Goal: Task Accomplishment & Management: Manage account settings

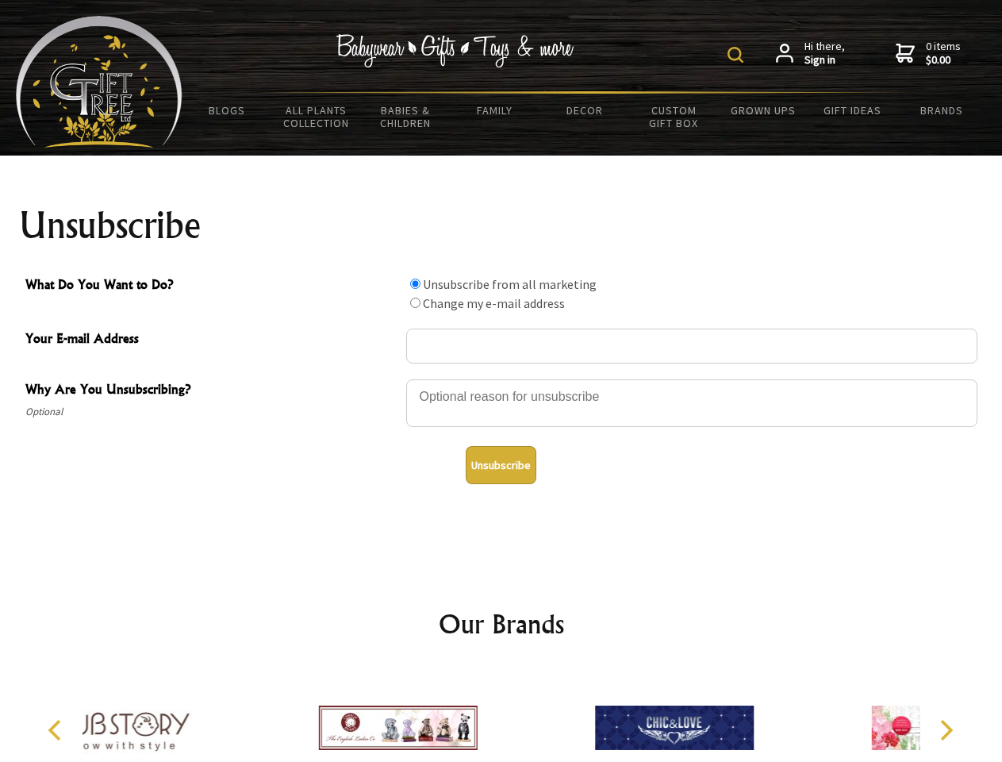
click at [738, 55] on img at bounding box center [736, 55] width 16 height 16
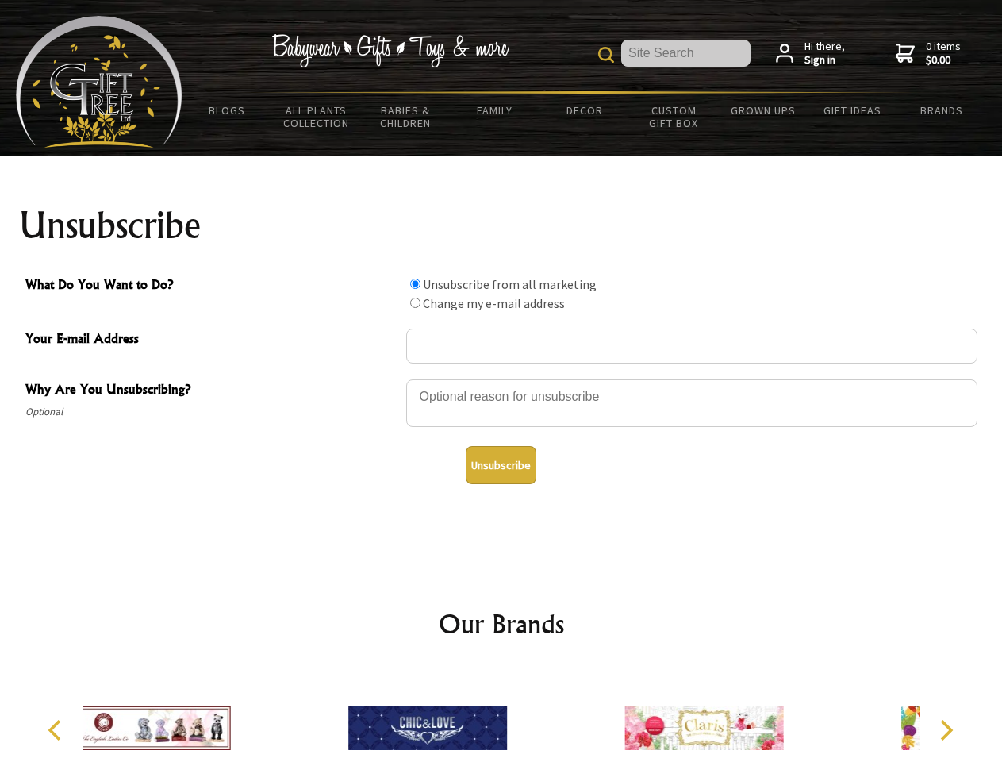
click at [502, 379] on div at bounding box center [691, 406] width 571 height 56
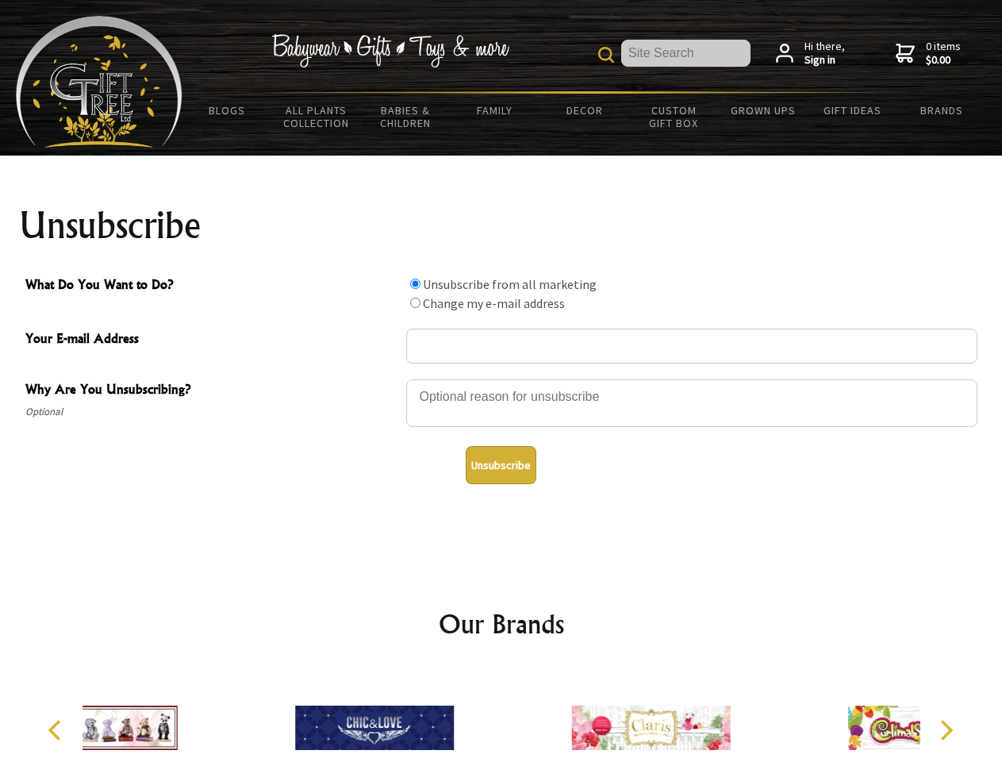
click at [415, 283] on input "What Do You Want to Do?" at bounding box center [415, 284] width 10 height 10
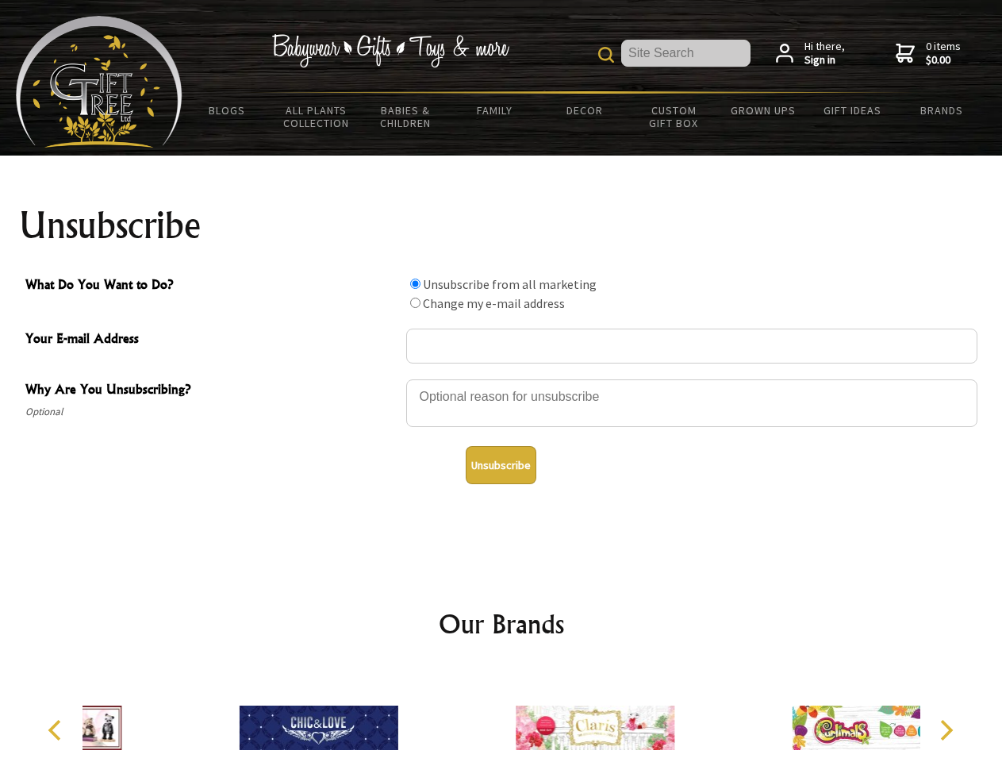
click at [415, 302] on input "What Do You Want to Do?" at bounding box center [415, 303] width 10 height 10
radio input "true"
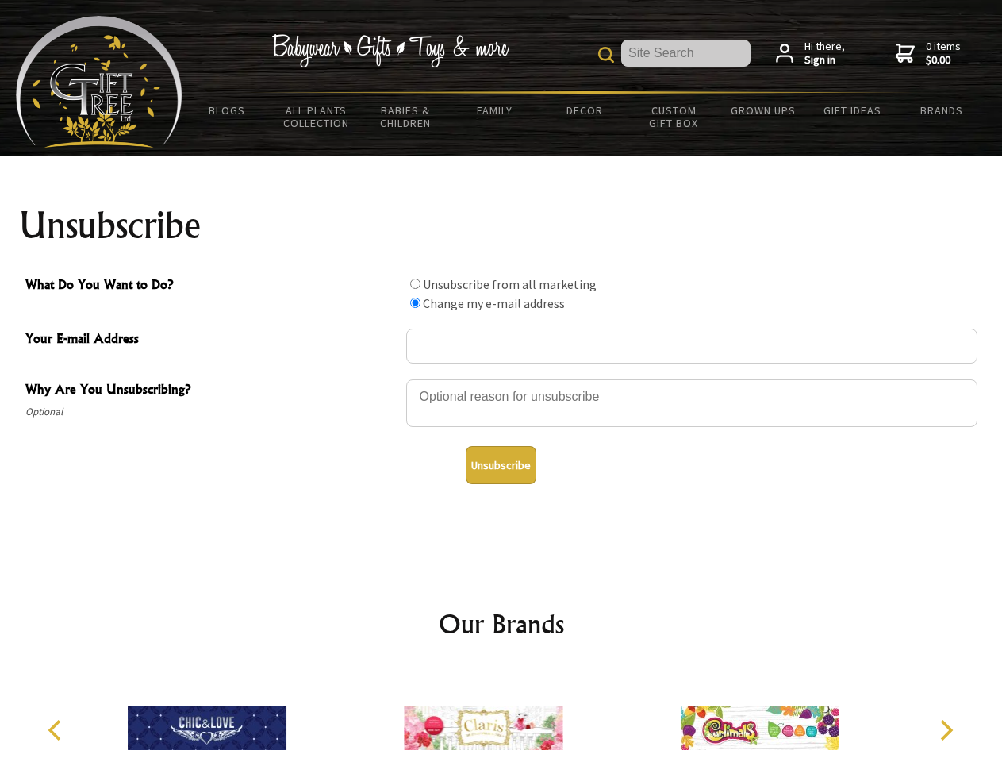
click at [501, 465] on button "Unsubscribe" at bounding box center [501, 465] width 71 height 38
click at [502, 715] on img at bounding box center [483, 727] width 159 height 119
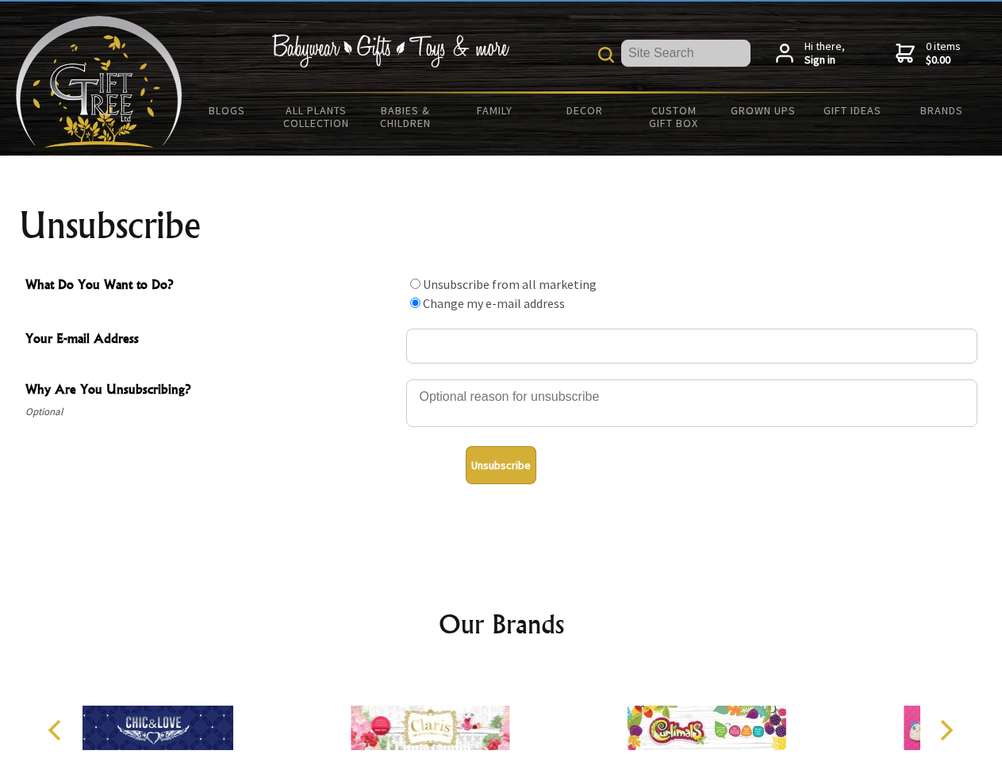
click at [57, 730] on icon "Previous" at bounding box center [56, 730] width 21 height 21
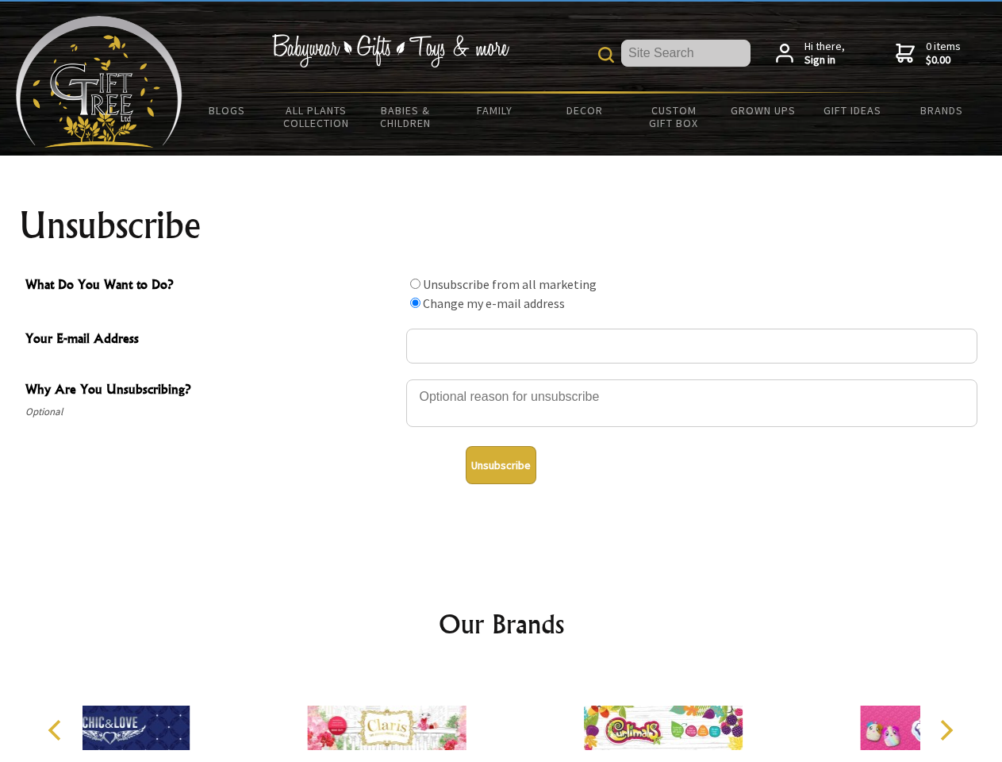
click at [946, 730] on icon "Next" at bounding box center [945, 730] width 21 height 21
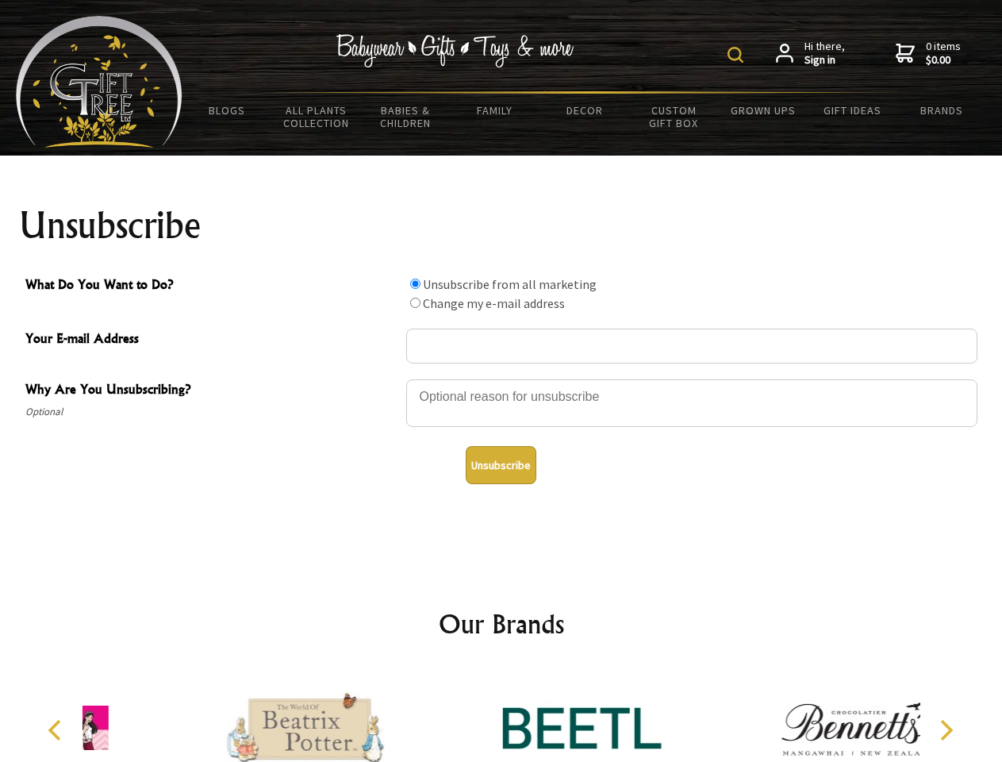
click at [738, 55] on img at bounding box center [736, 55] width 16 height 16
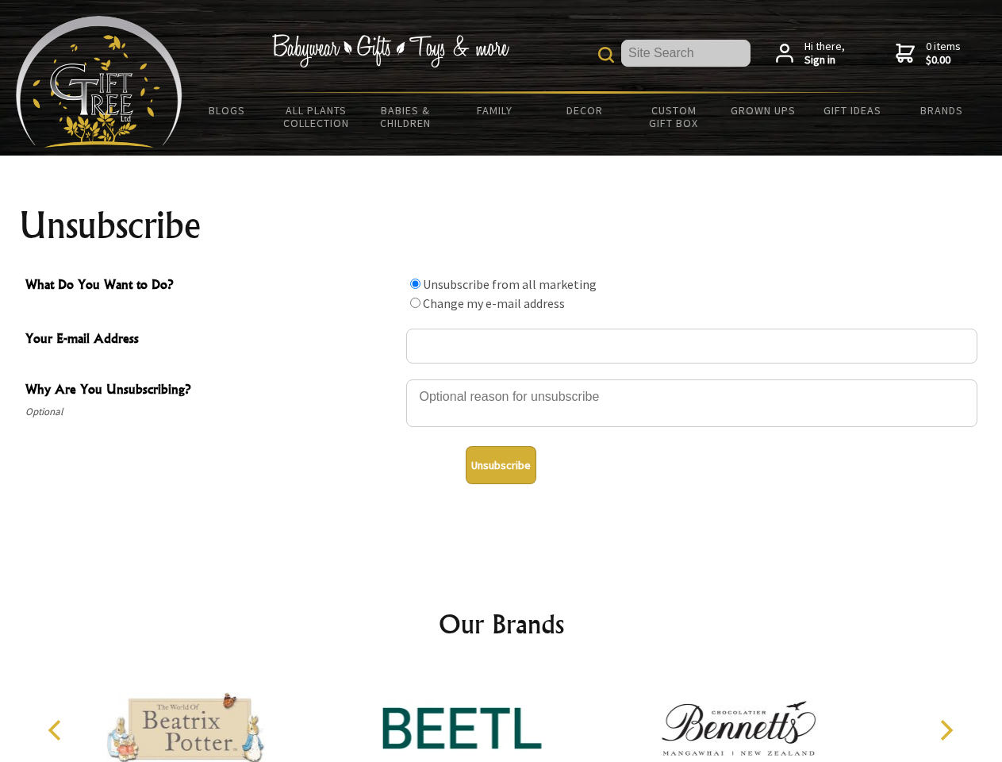
click at [502, 379] on div at bounding box center [691, 406] width 571 height 56
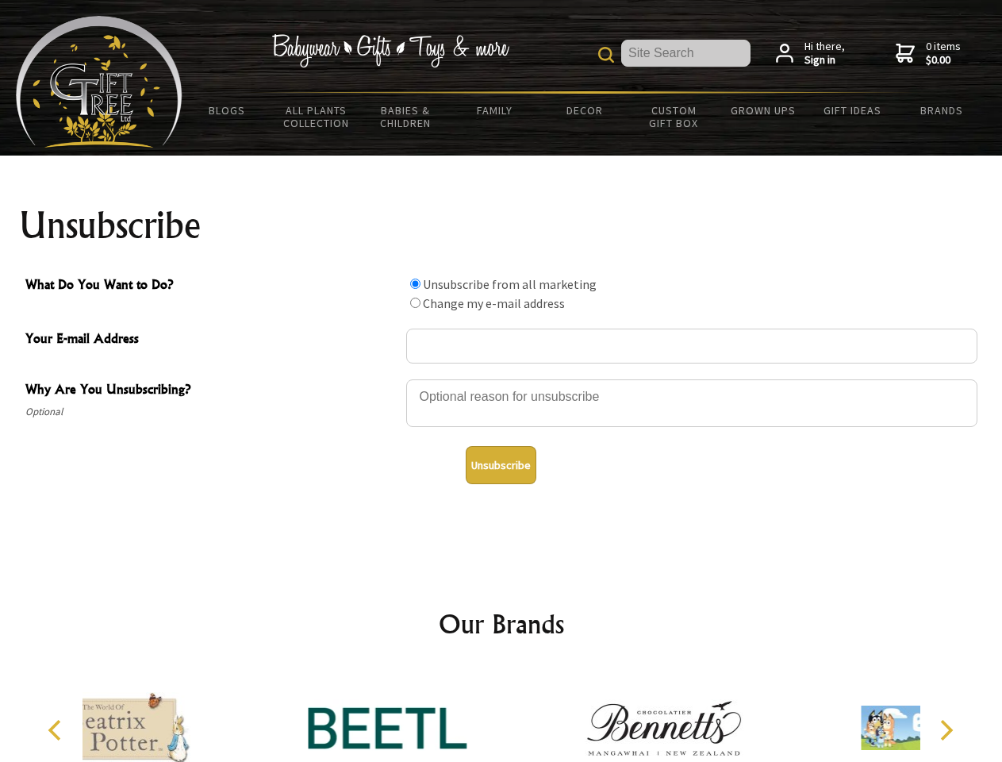
click at [415, 283] on input "What Do You Want to Do?" at bounding box center [415, 284] width 10 height 10
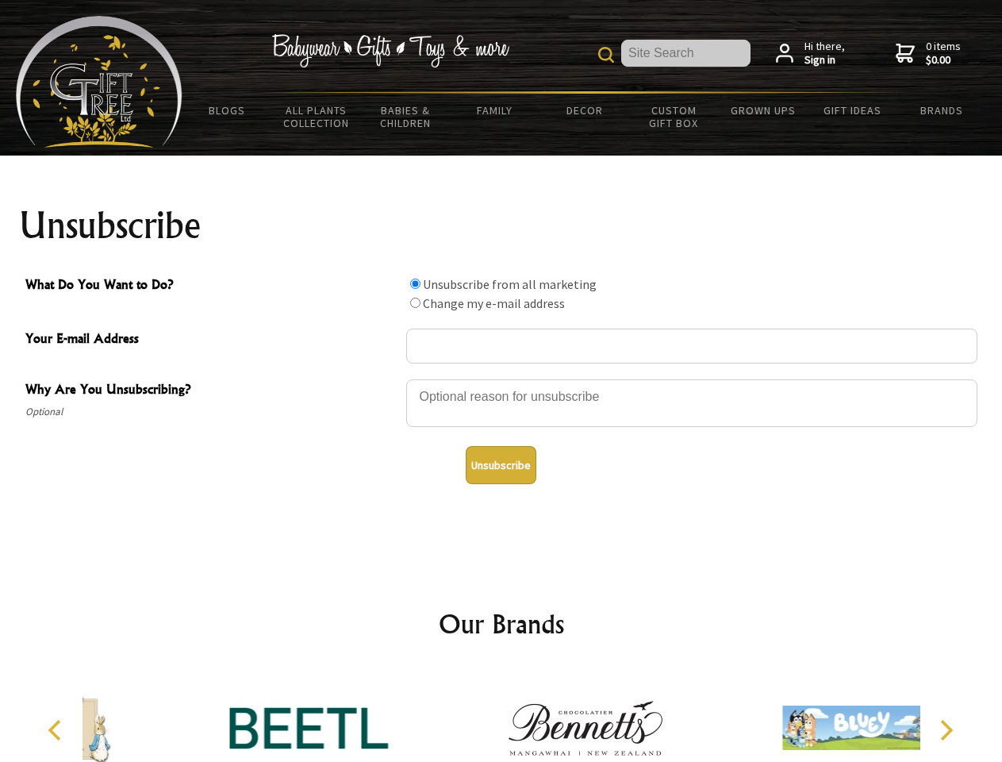
click at [415, 302] on input "What Do You Want to Do?" at bounding box center [415, 303] width 10 height 10
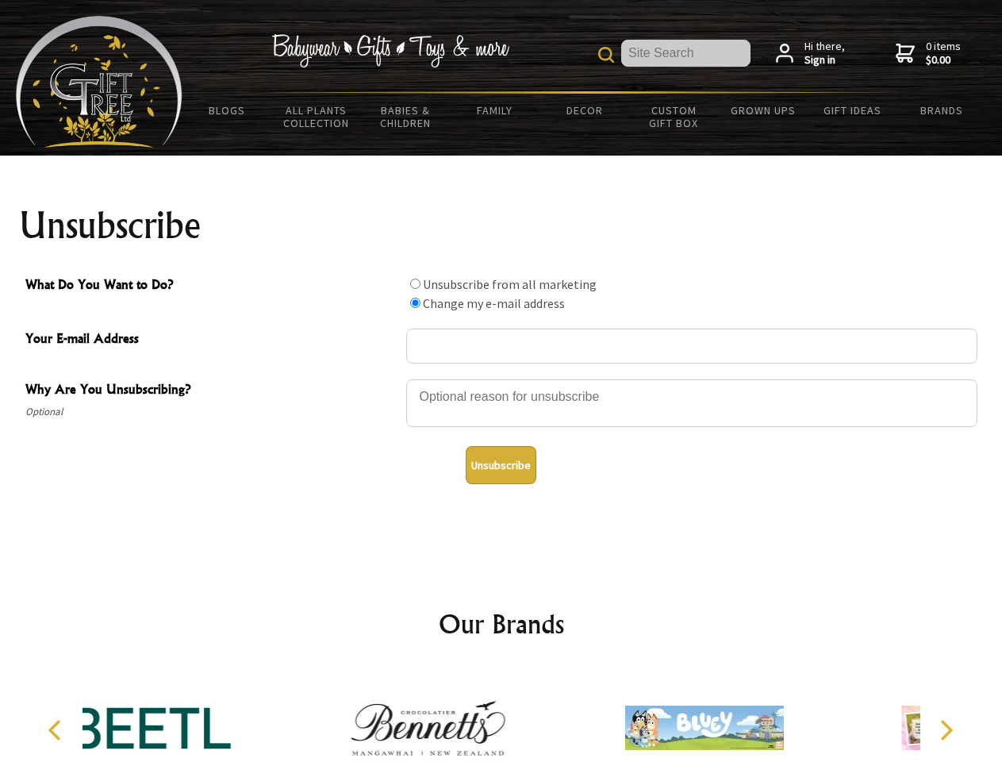
radio input "true"
click at [501, 465] on button "Unsubscribe" at bounding box center [501, 465] width 71 height 38
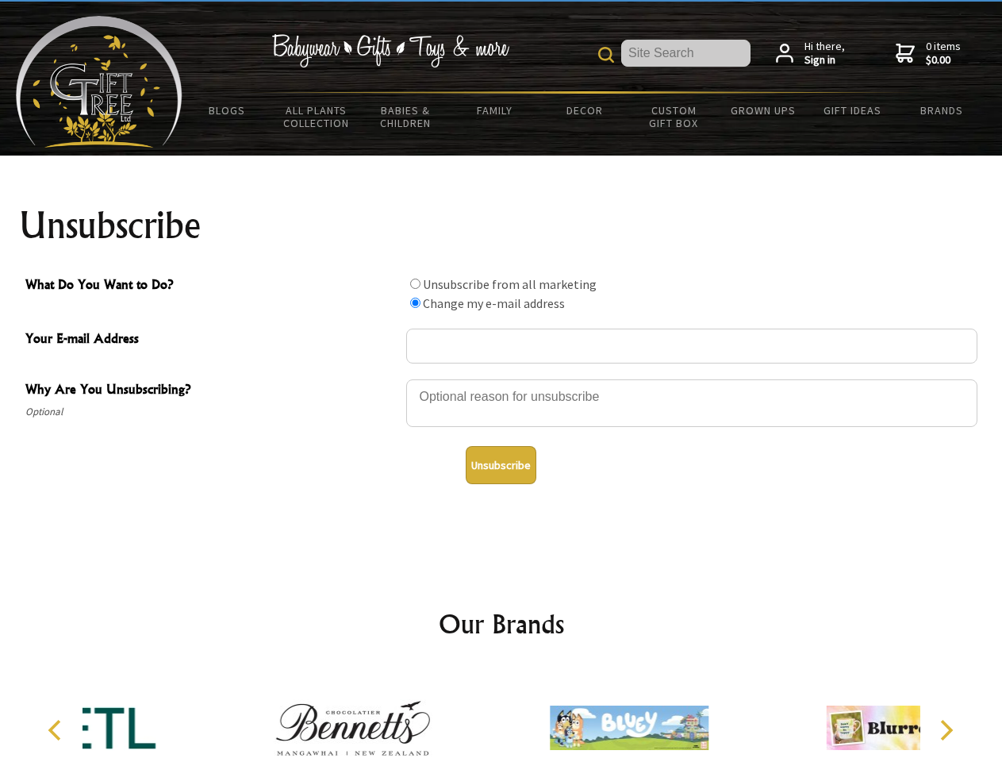
click at [57, 730] on icon "Previous" at bounding box center [56, 730] width 21 height 21
click at [946, 730] on icon "Next" at bounding box center [945, 730] width 21 height 21
